Goal: Task Accomplishment & Management: Use online tool/utility

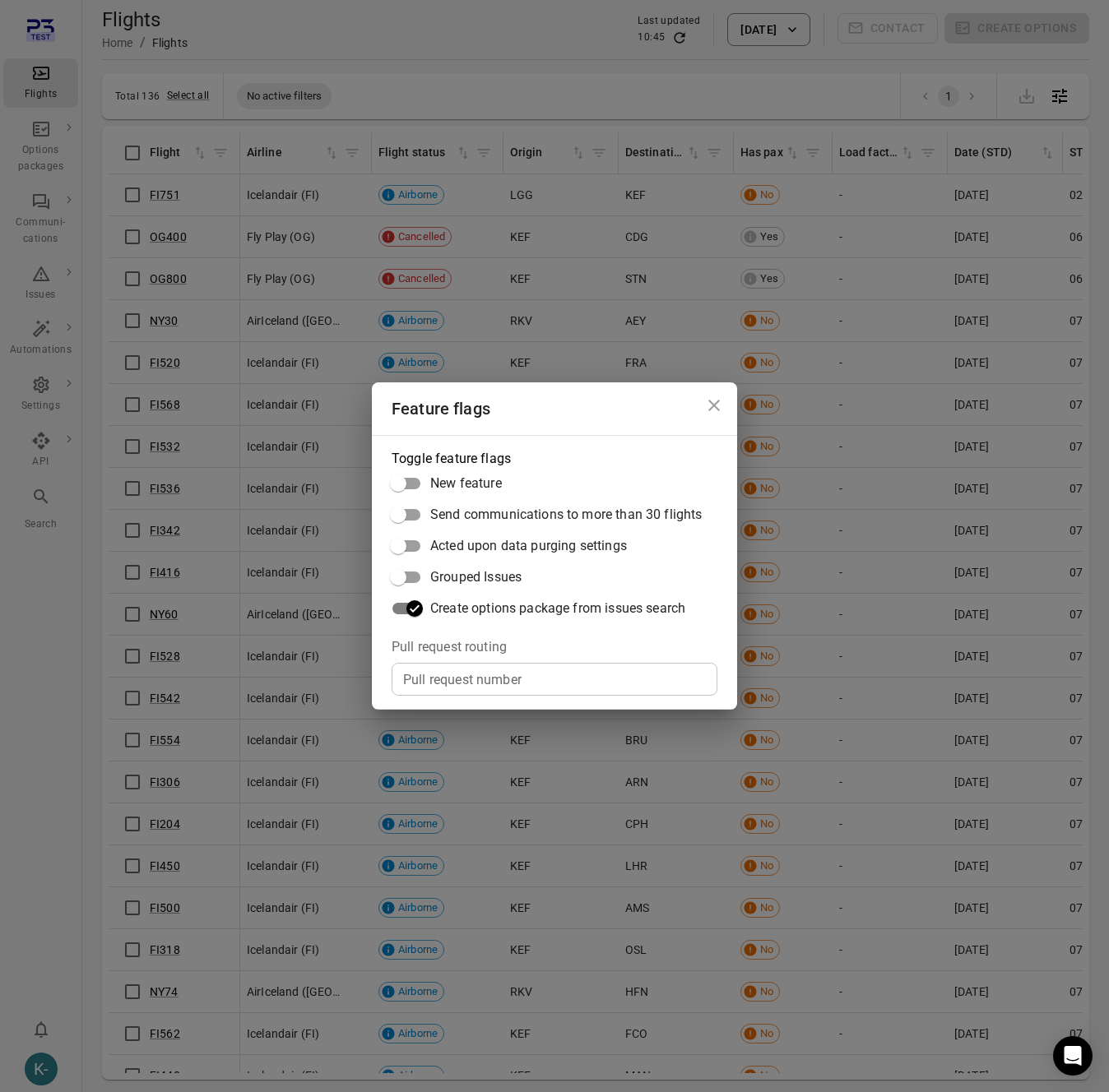
click at [226, 99] on div "Feature flags Toggle feature flags New feature Send communications to more than…" at bounding box center [554, 546] width 1109 height 1092
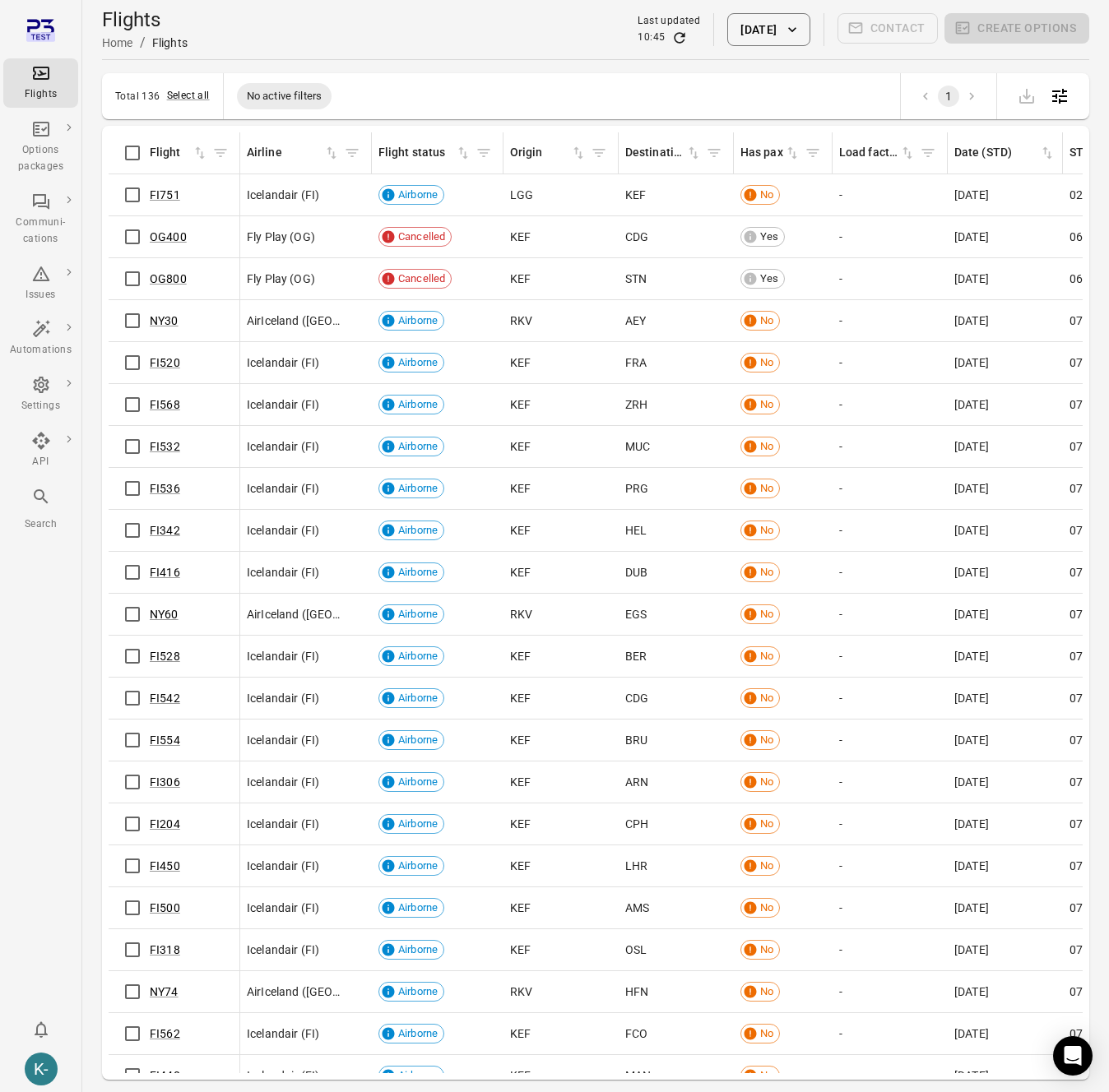
click at [747, 32] on button "[DATE]" at bounding box center [768, 30] width 82 height 33
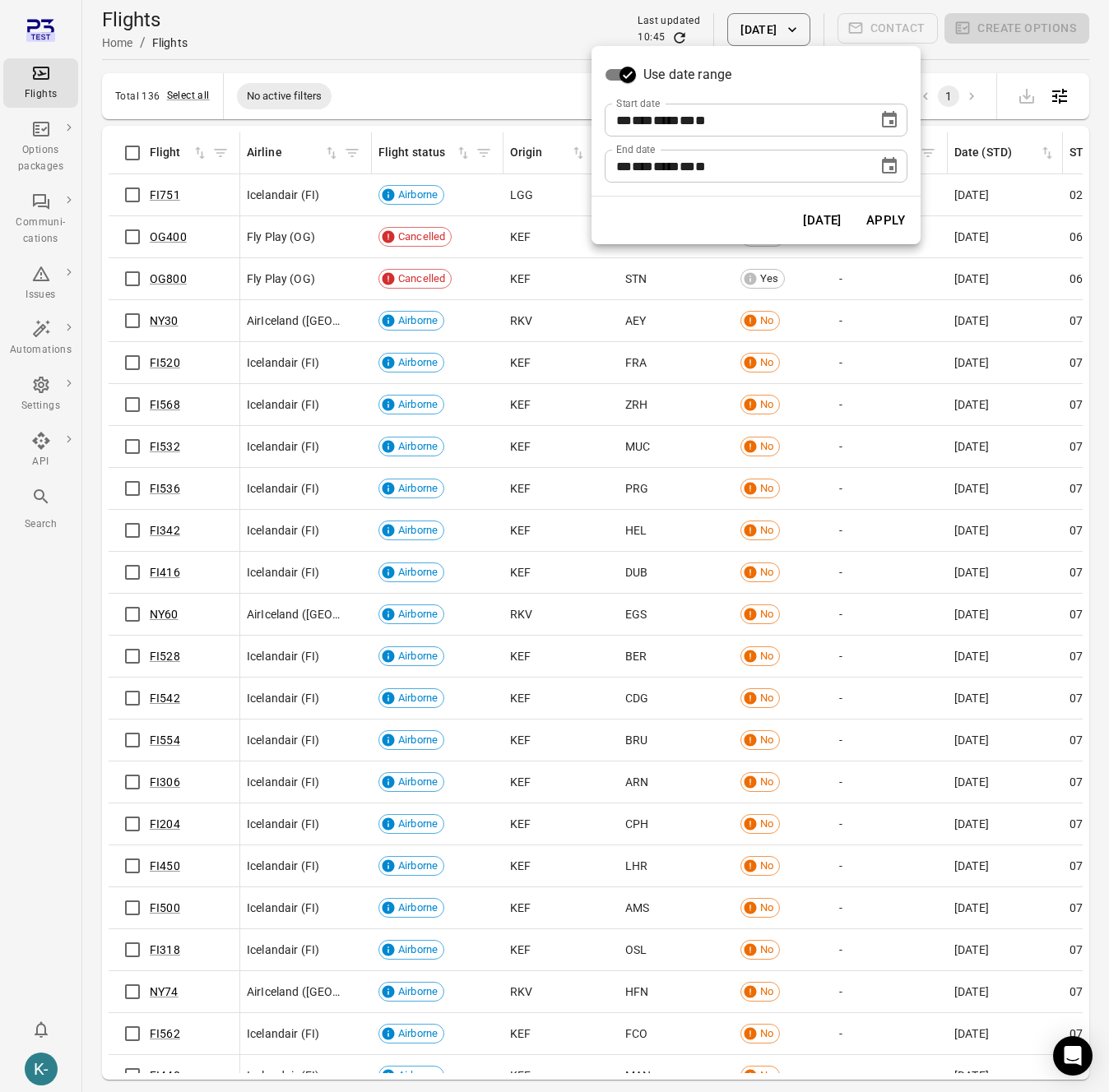
click at [883, 113] on icon "Choose date, selected date is Oct 8, 2025" at bounding box center [890, 120] width 20 height 20
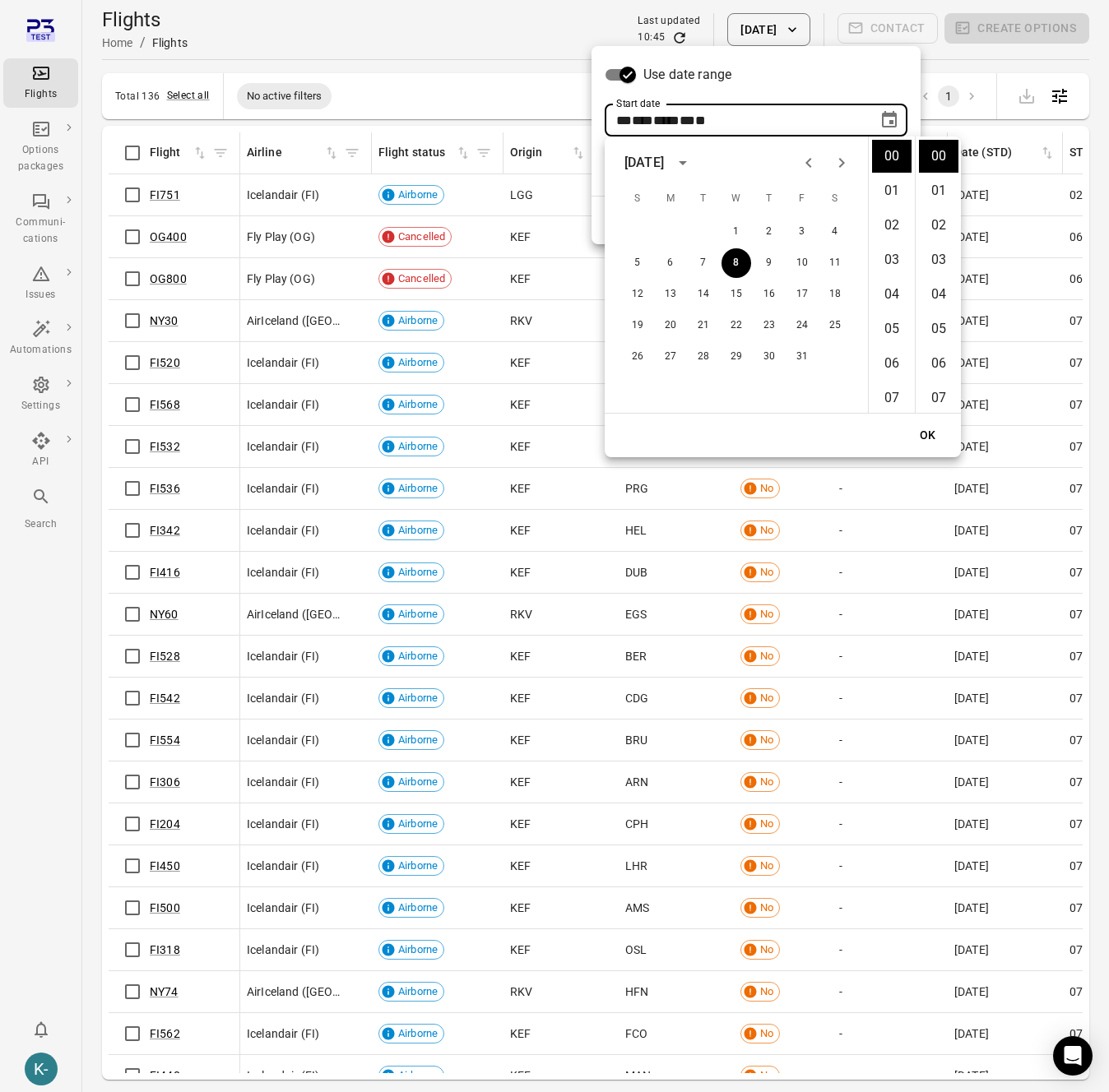
click at [804, 158] on icon "Previous month" at bounding box center [808, 163] width 20 height 20
click at [641, 387] on button "31" at bounding box center [637, 387] width 30 height 30
click at [834, 163] on icon "Next month" at bounding box center [842, 163] width 20 height 20
click at [670, 222] on button "1" at bounding box center [670, 231] width 30 height 30
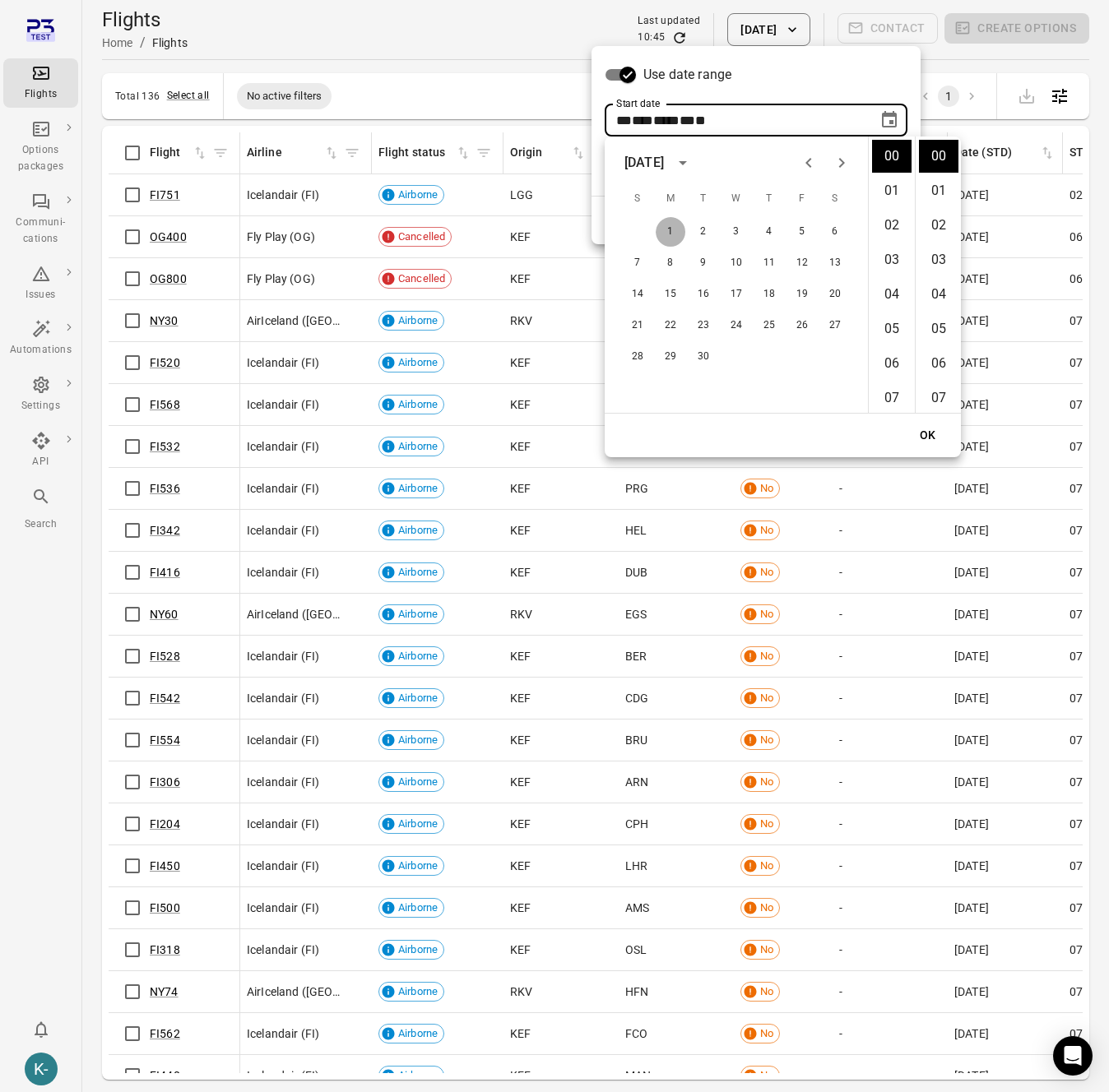
type input "**********"
click at [940, 447] on button "OK" at bounding box center [927, 435] width 52 height 31
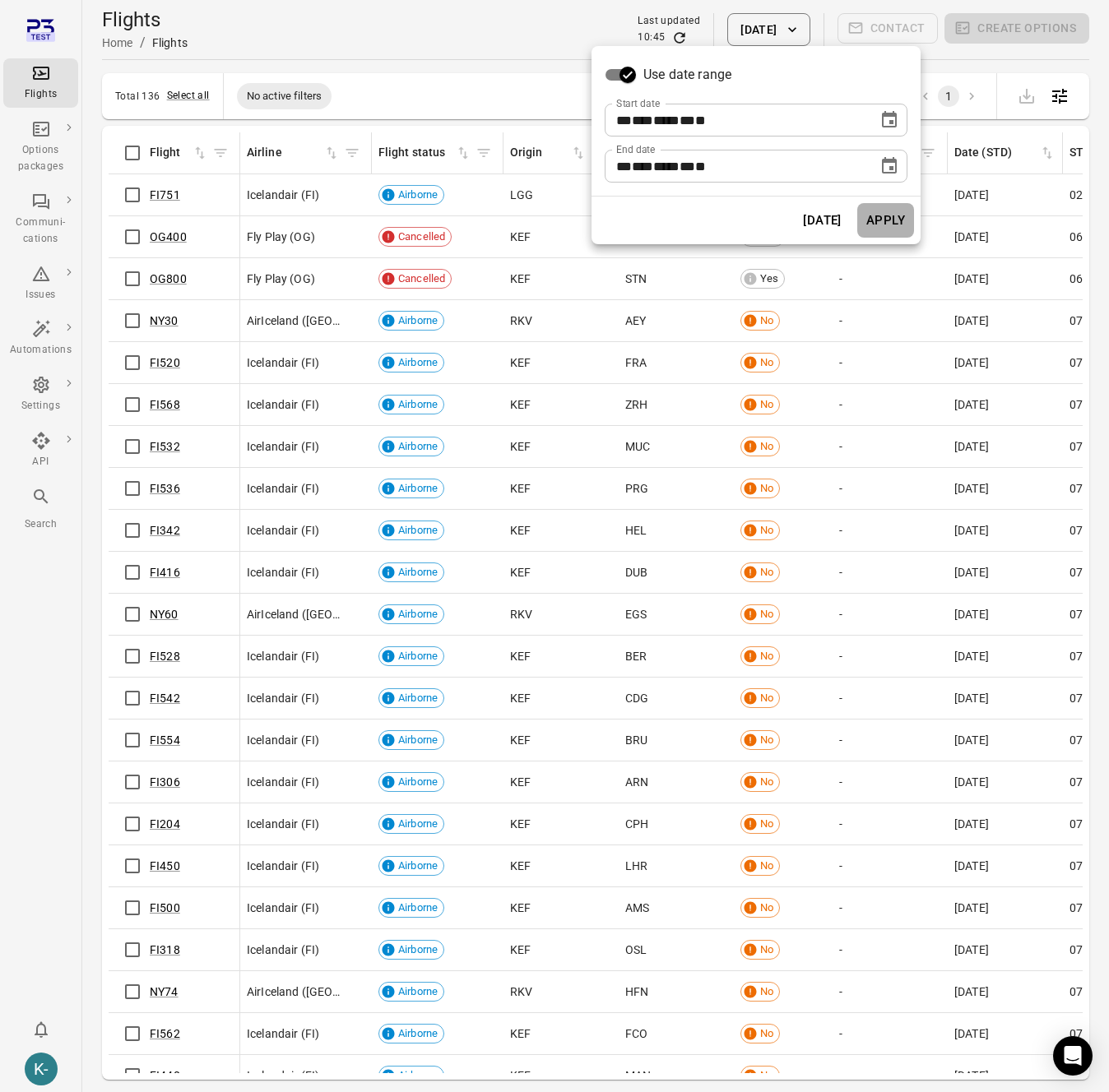
click at [879, 213] on button "Apply" at bounding box center [885, 220] width 57 height 34
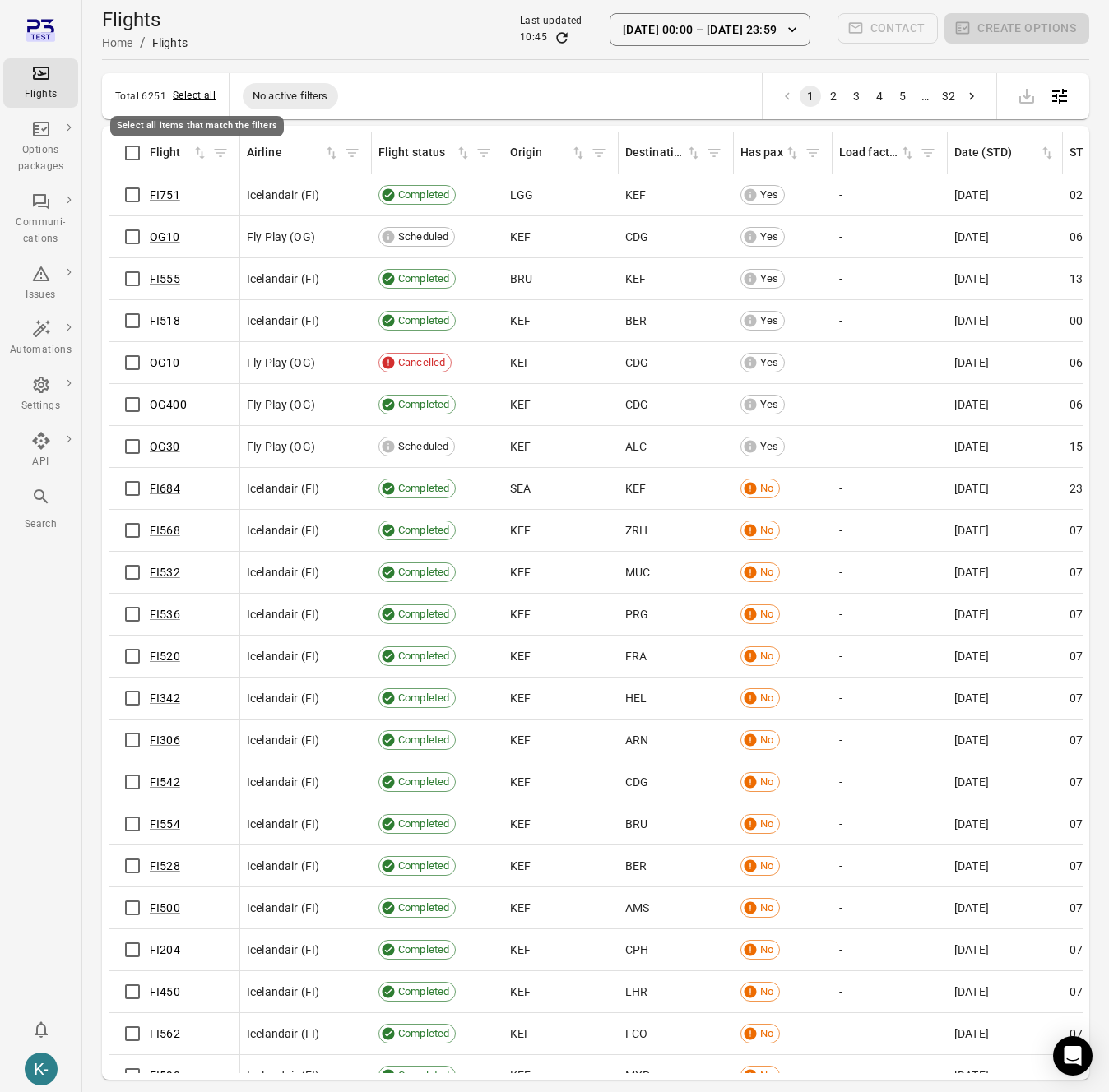
click at [189, 91] on button "Select all" at bounding box center [193, 96] width 42 height 16
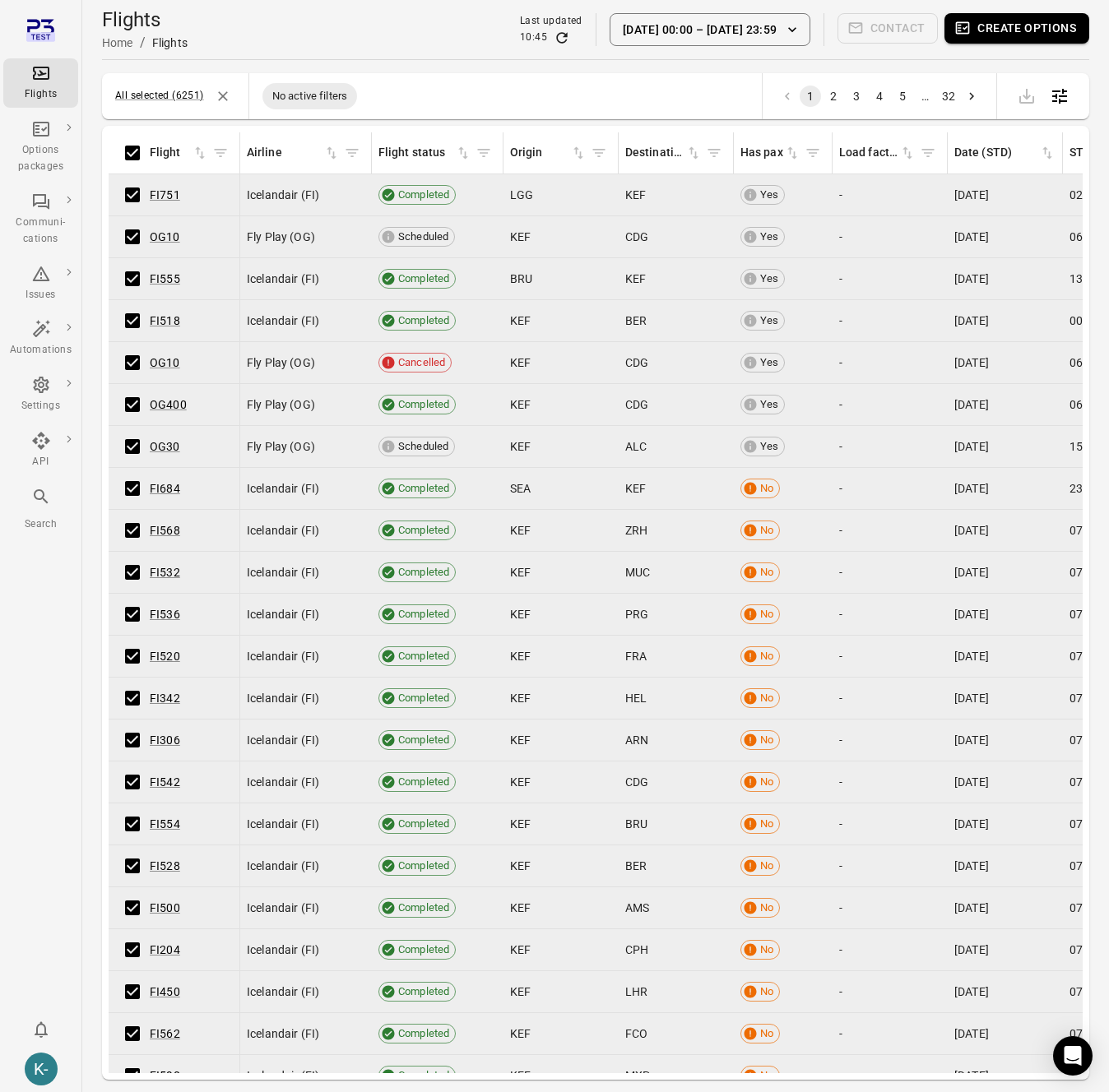
click at [1049, 31] on button "Create options" at bounding box center [1016, 29] width 144 height 31
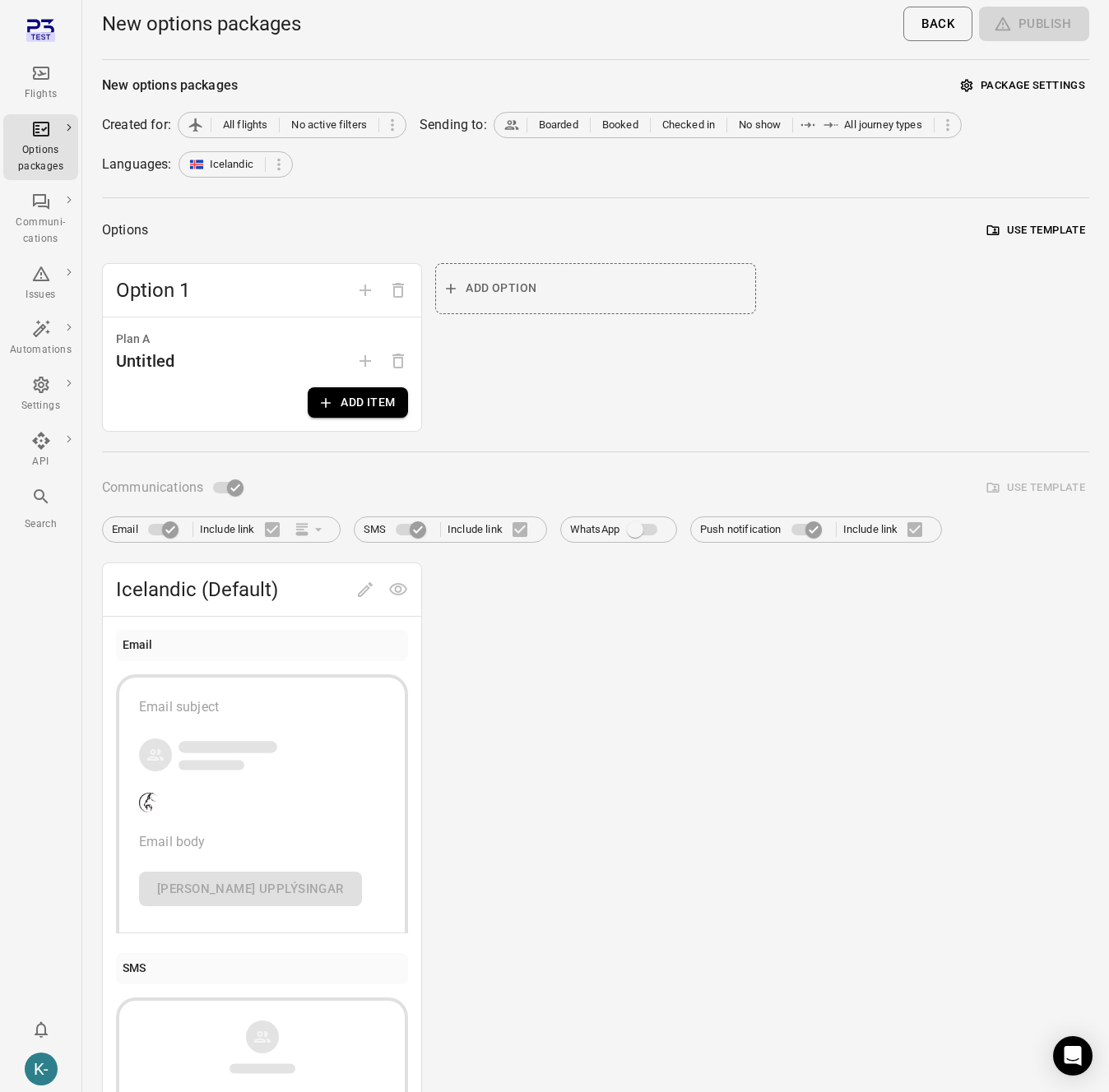
click at [949, 37] on button "Back" at bounding box center [937, 23] width 69 height 34
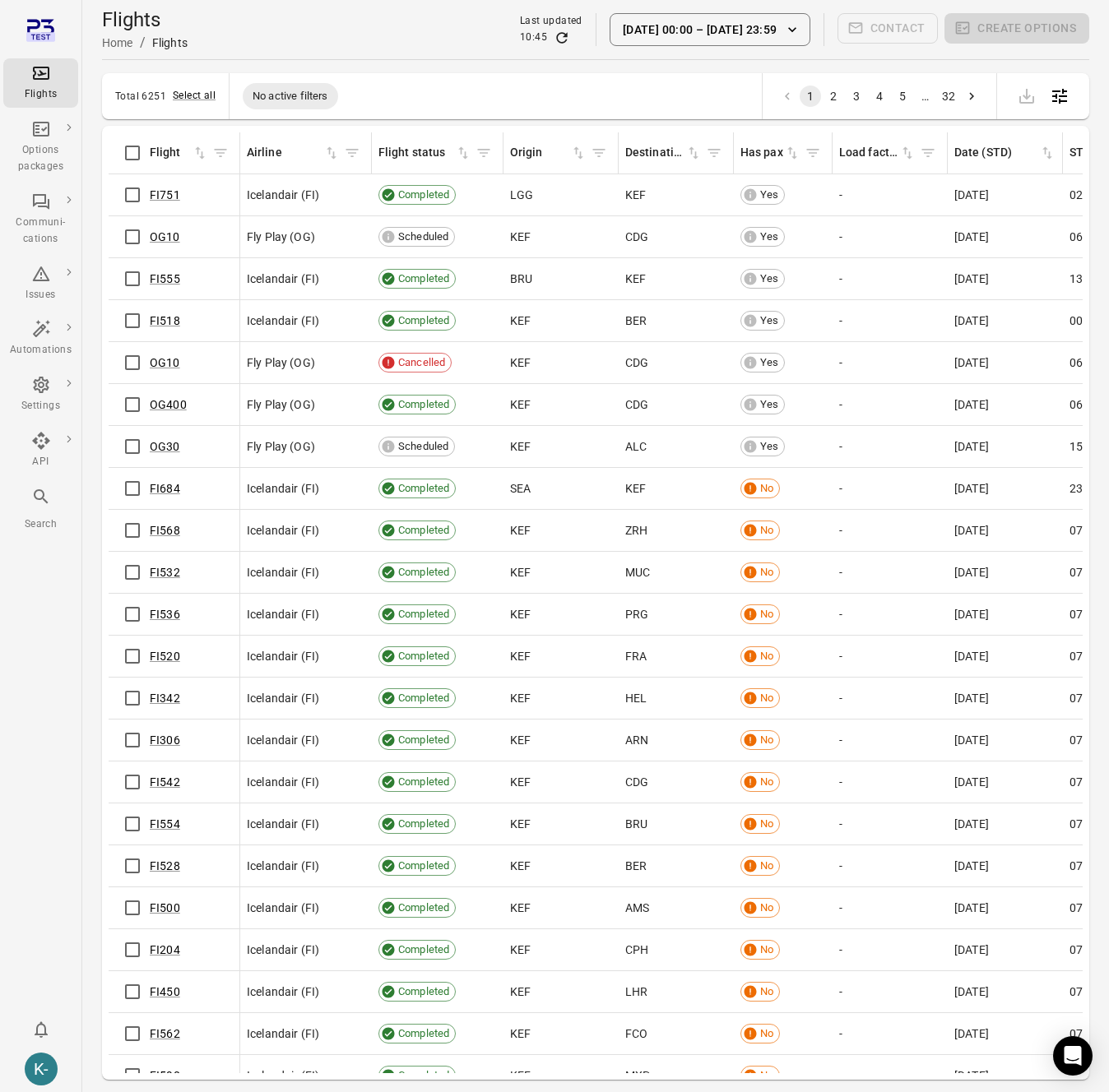
click at [741, 43] on button "1 Sep 00:00 – 8 Oct 23:59" at bounding box center [710, 30] width 200 height 33
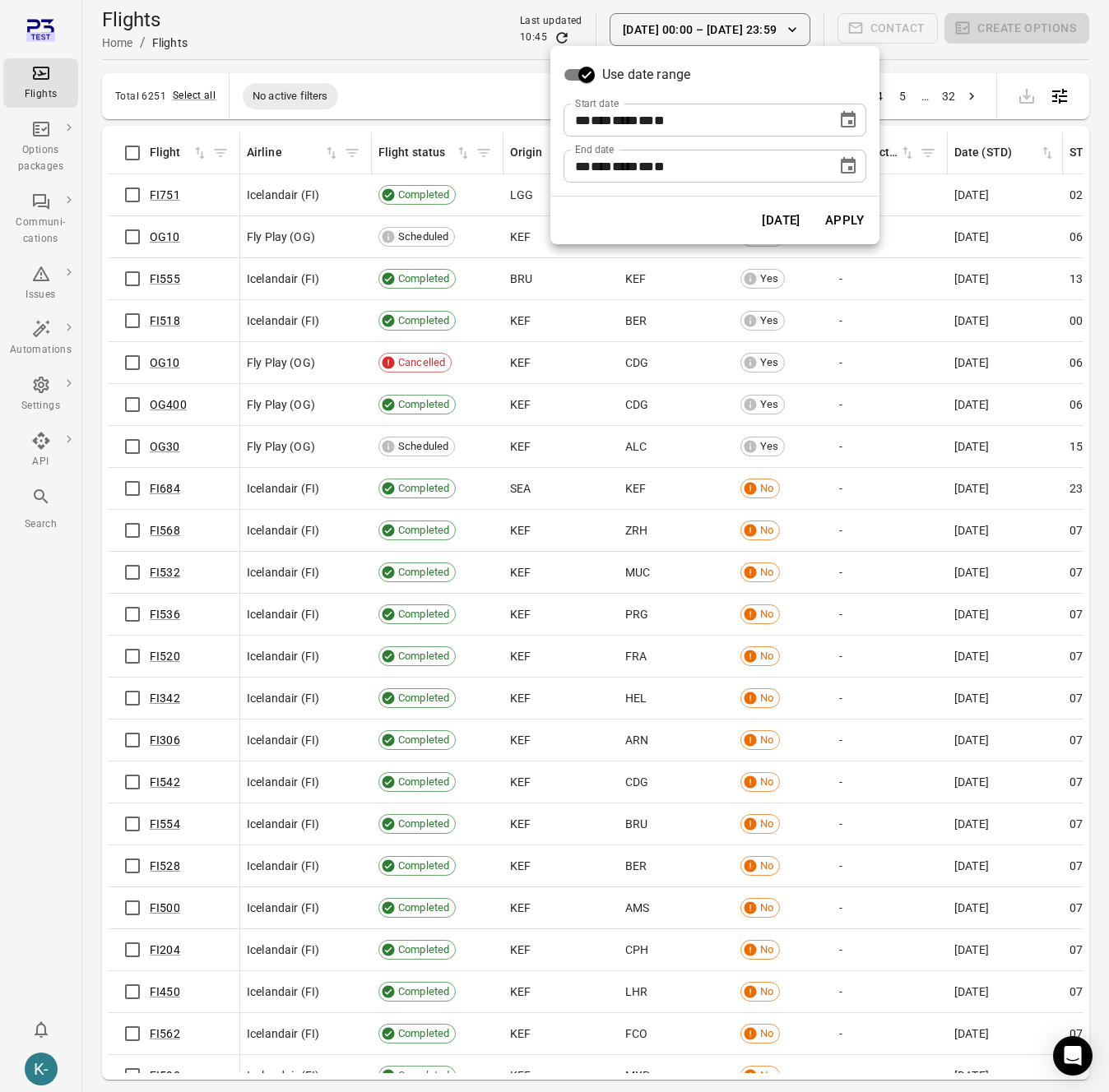
click at [430, 79] on div at bounding box center [554, 546] width 1109 height 1092
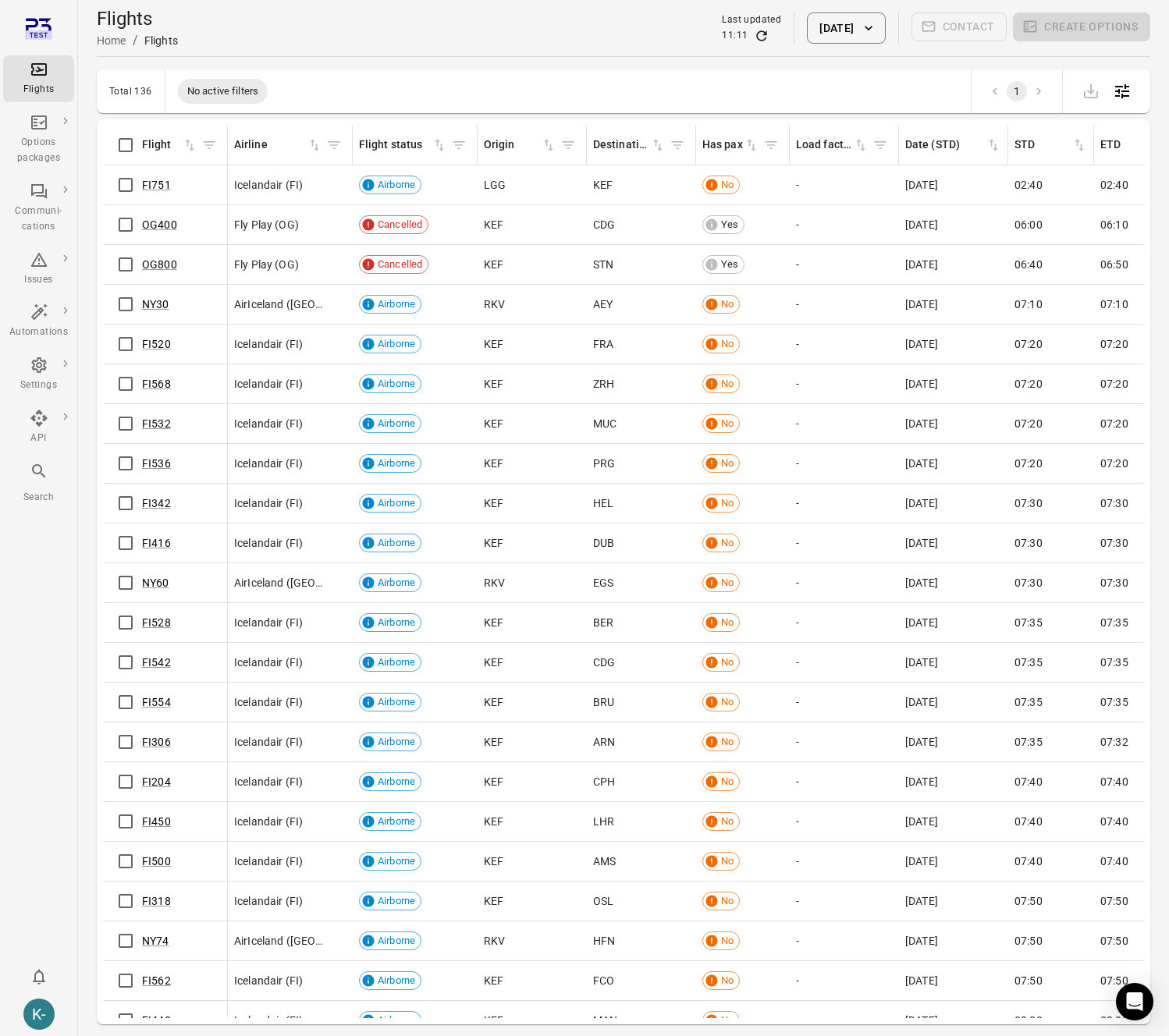
click at [754, 37] on icon "Refresh data" at bounding box center [762, 36] width 15 height 15
click at [458, 141] on icon "Filter by flight status" at bounding box center [459, 145] width 12 height 8
click at [441, 231] on icon "Flights information" at bounding box center [442, 225] width 15 height 15
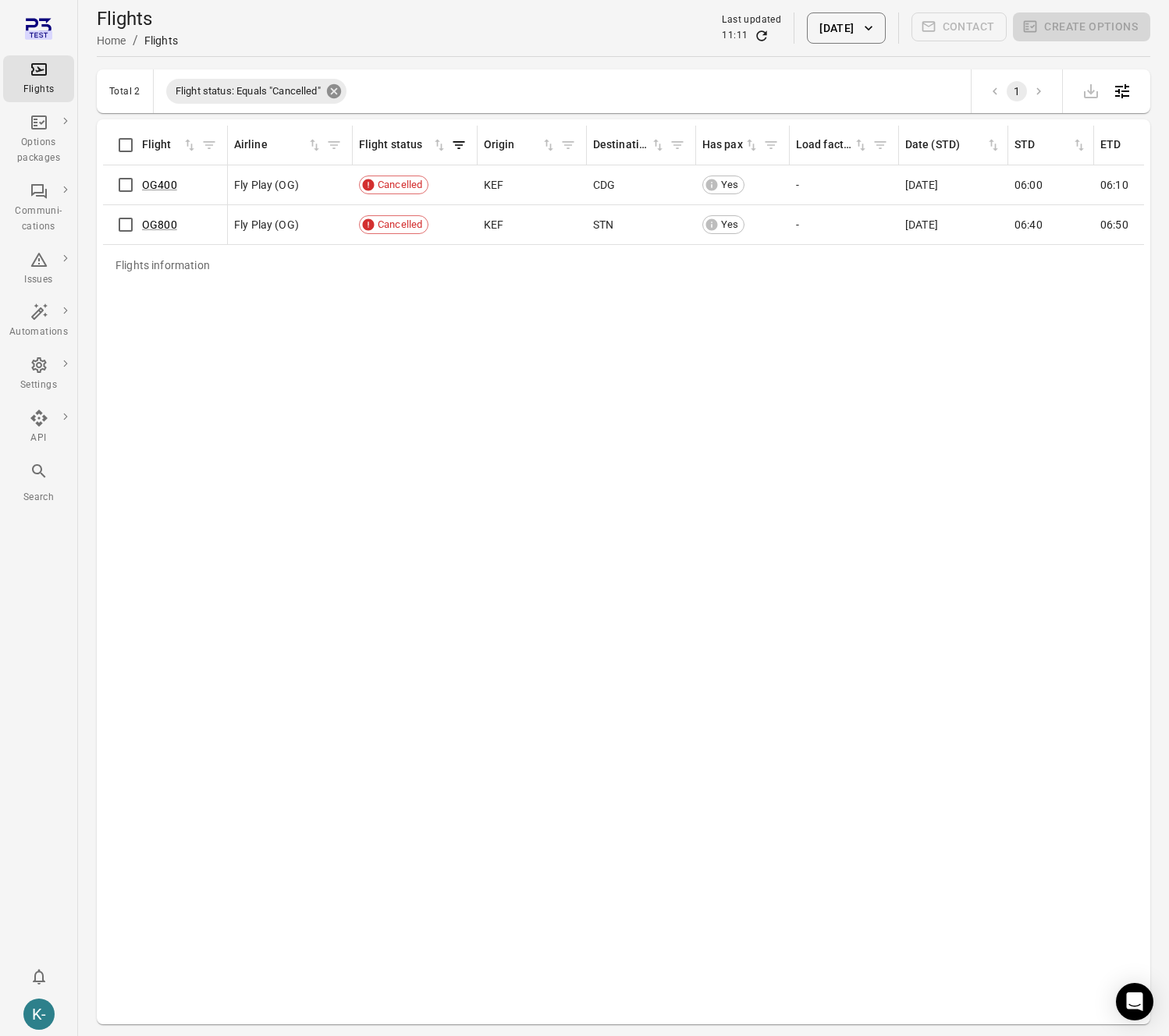
click at [339, 86] on icon at bounding box center [334, 91] width 14 height 14
